Goal: Information Seeking & Learning: Learn about a topic

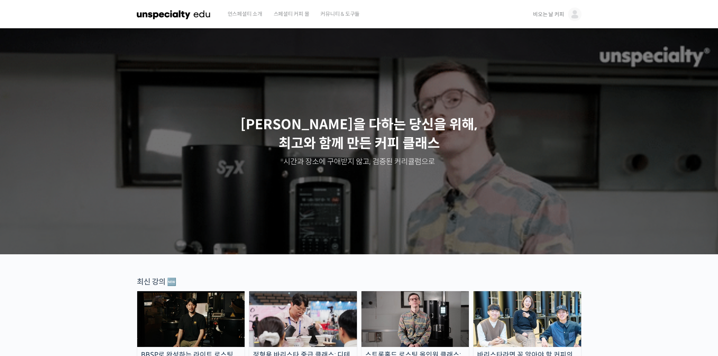
click at [546, 16] on span "비오는 날 커피" at bounding box center [548, 14] width 31 height 7
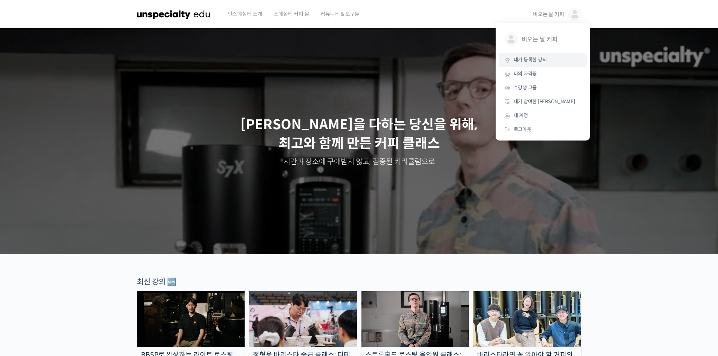
click at [533, 64] on link "내가 등록한 강의" at bounding box center [543, 60] width 88 height 14
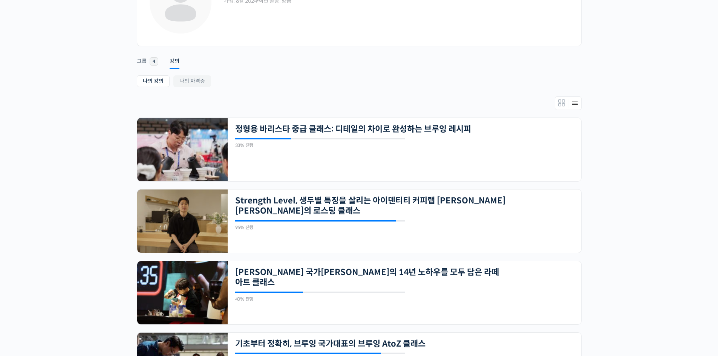
scroll to position [151, 0]
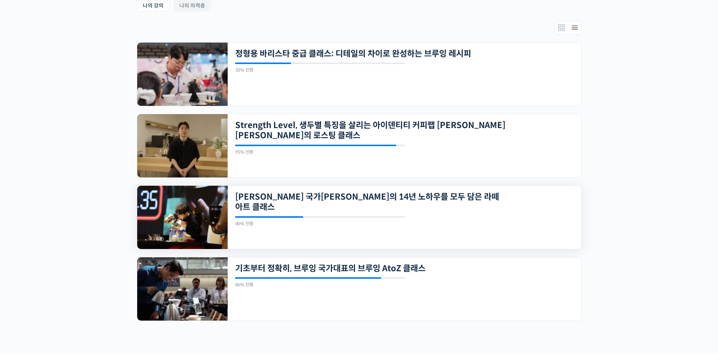
click at [388, 204] on div "22개의 수업 [PERSON_NAME] 국가[PERSON_NAME]의 14년 노하우를 모두 담은 라떼아트 클래스 40% 진행 최근 활동: [D…" at bounding box center [405, 217] width 354 height 63
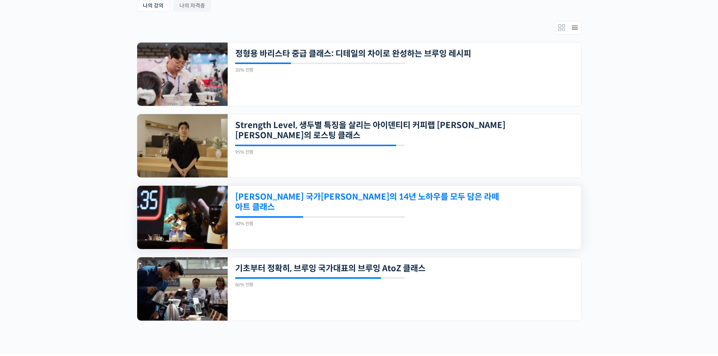
click at [388, 201] on link "[PERSON_NAME] 국가[PERSON_NAME]의 14년 노하우를 모두 담은 라떼아트 클래스" at bounding box center [370, 202] width 271 height 21
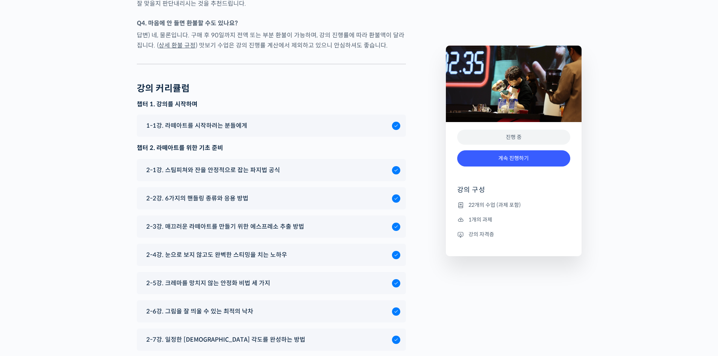
scroll to position [3881, 0]
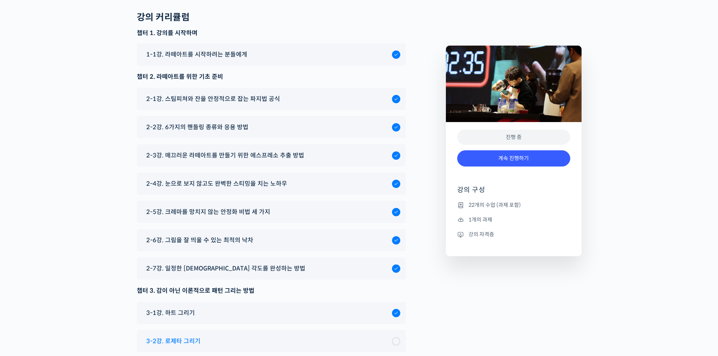
click at [186, 336] on span "3-2강. 로제타 그리기" at bounding box center [173, 341] width 54 height 10
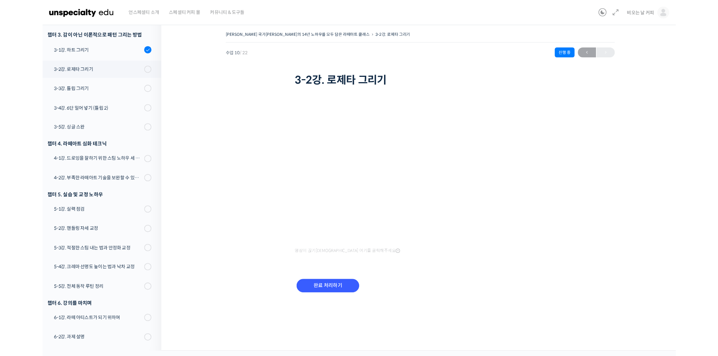
scroll to position [301, 0]
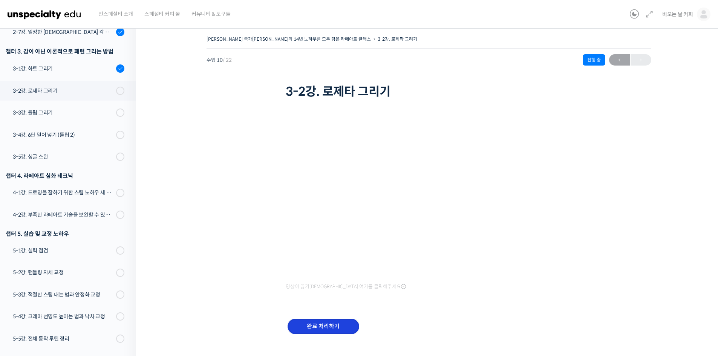
click at [332, 328] on input "완료 처리하기" at bounding box center [324, 326] width 72 height 15
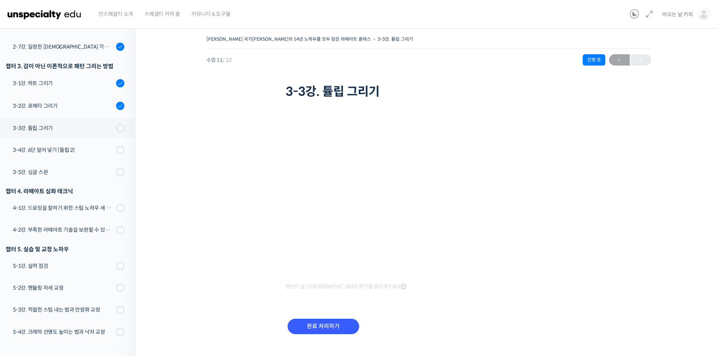
scroll to position [264, 0]
